Goal: Task Accomplishment & Management: Manage account settings

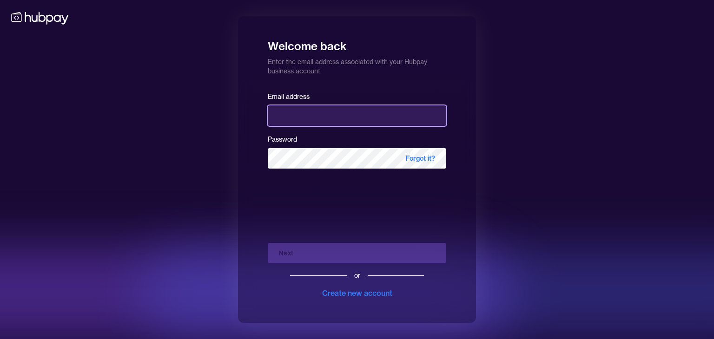
type input "**********"
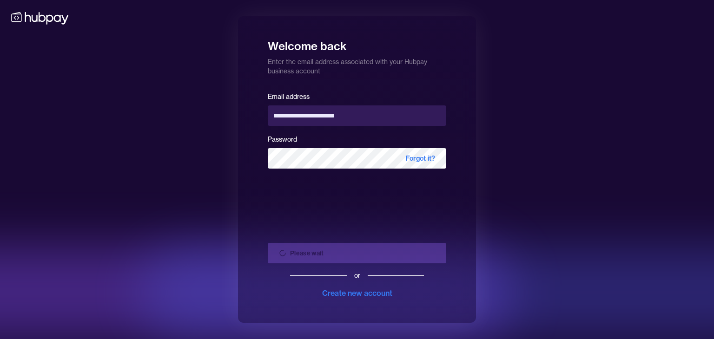
click at [381, 252] on div "Please wait or Create new account" at bounding box center [357, 267] width 179 height 63
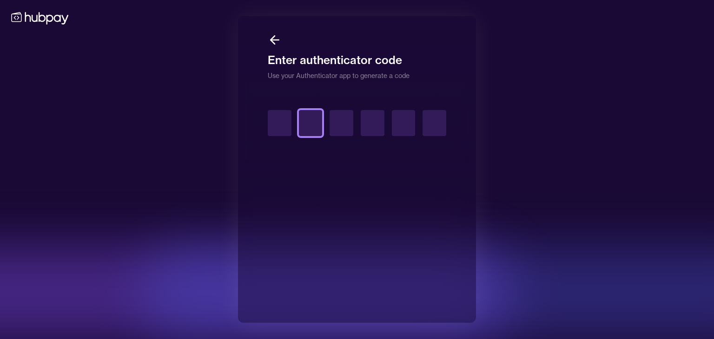
type input "*"
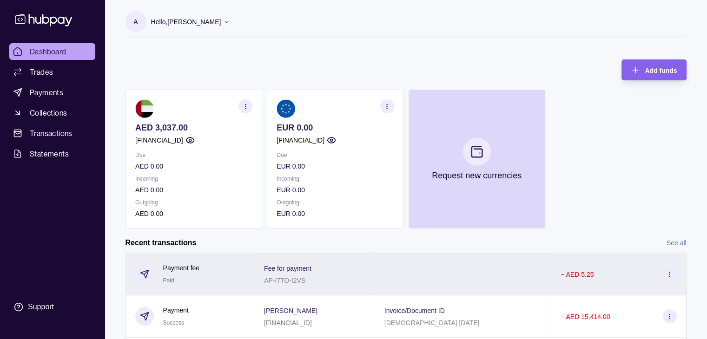
scroll to position [157, 0]
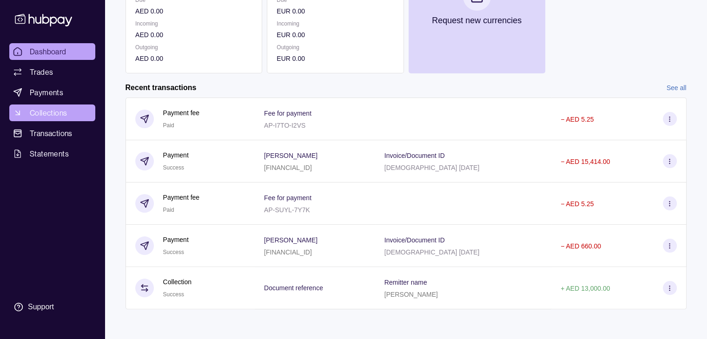
click at [61, 107] on span "Collections" at bounding box center [48, 112] width 37 height 11
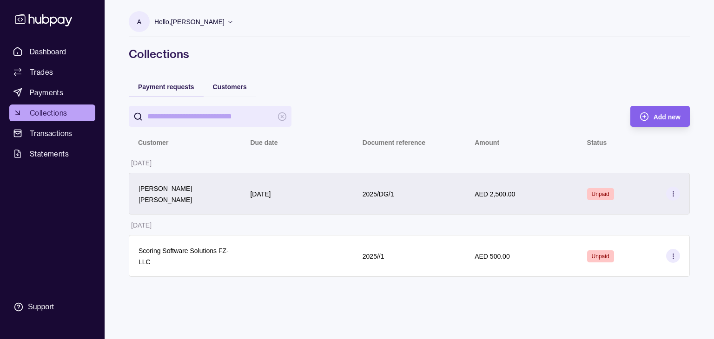
click at [671, 192] on icon at bounding box center [673, 194] width 7 height 7
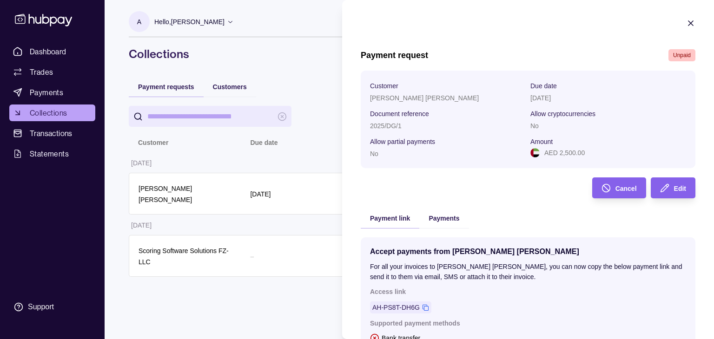
scroll to position [132, 0]
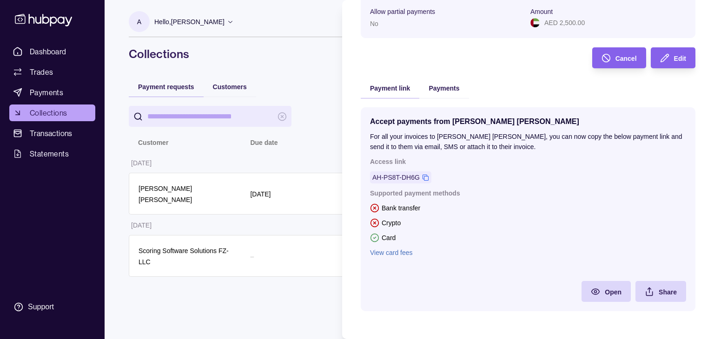
click at [454, 94] on div "Payments" at bounding box center [443, 88] width 49 height 20
click at [441, 93] on div "Payments" at bounding box center [443, 88] width 49 height 20
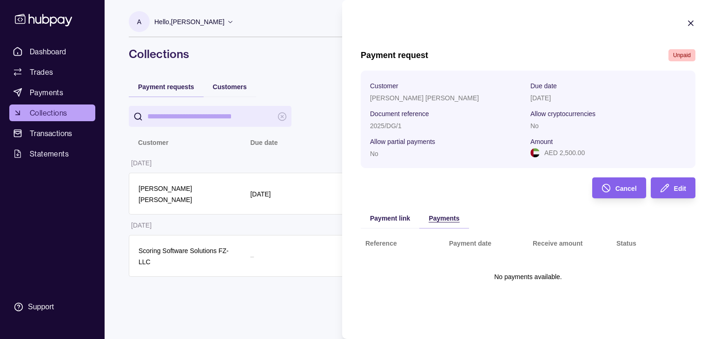
scroll to position [0, 0]
click at [437, 86] on div "Payment request Unpaid Customer Daniel Ferreira Gomez Due date 14 Sep 2025 Docu…" at bounding box center [528, 181] width 335 height 265
click at [388, 213] on div "Payment link" at bounding box center [390, 218] width 59 height 20
click at [391, 217] on span "Payment link" at bounding box center [390, 218] width 40 height 7
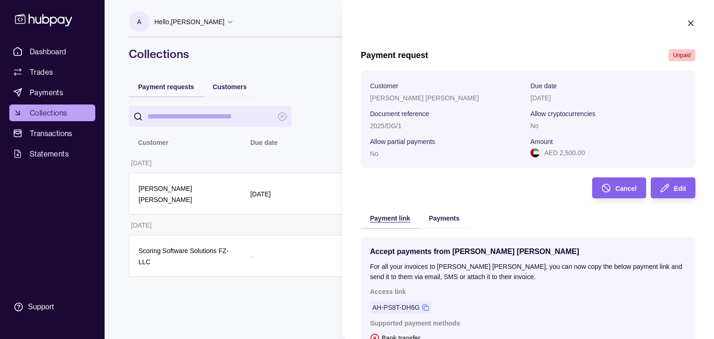
scroll to position [132, 0]
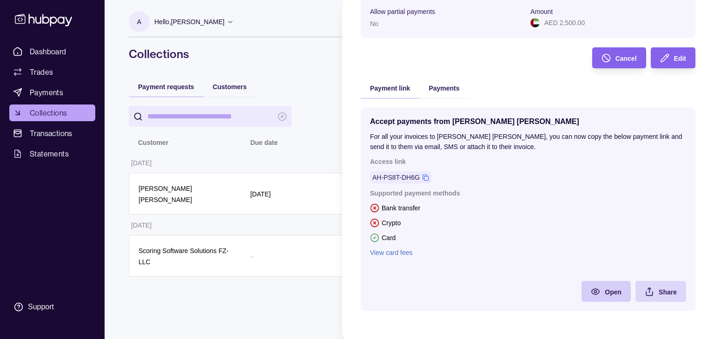
click at [597, 292] on div "Open" at bounding box center [599, 291] width 45 height 21
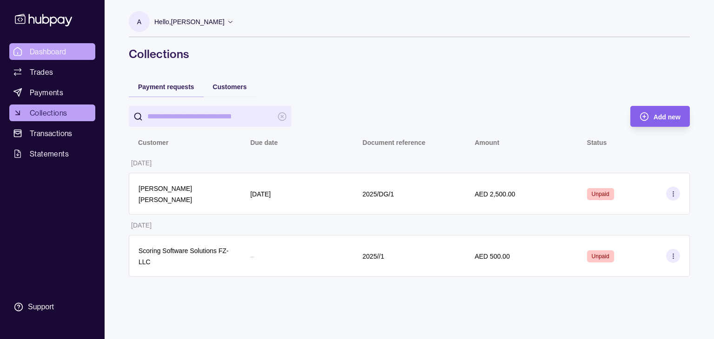
click at [44, 52] on html "Dashboard Trades Payments Collections Transactions Statements Support A Hello, …" at bounding box center [357, 169] width 714 height 339
click at [44, 55] on span "Dashboard" at bounding box center [48, 51] width 37 height 11
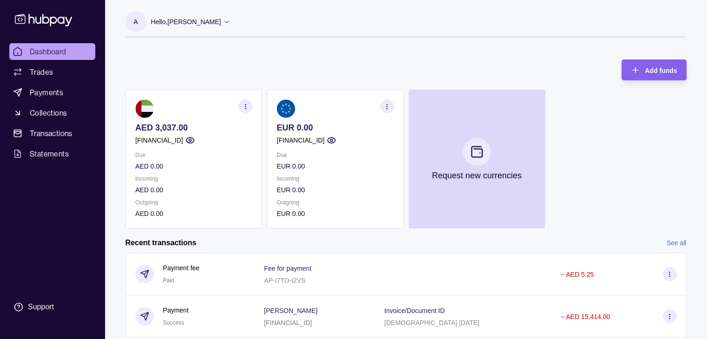
click at [204, 13] on div "Hello, ARTEM LAVROV" at bounding box center [191, 22] width 80 height 20
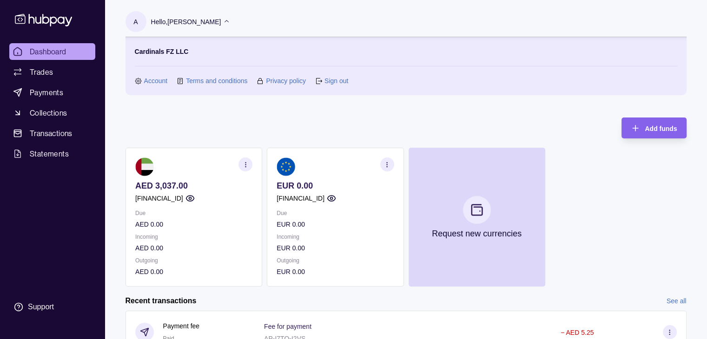
click at [149, 79] on link "Account" at bounding box center [156, 81] width 24 height 10
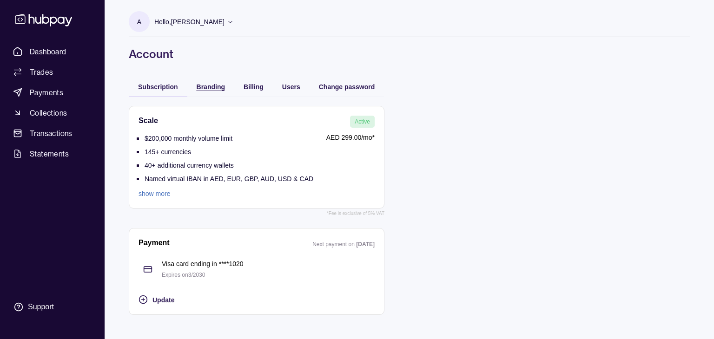
click at [202, 86] on span "Branding" at bounding box center [211, 86] width 28 height 7
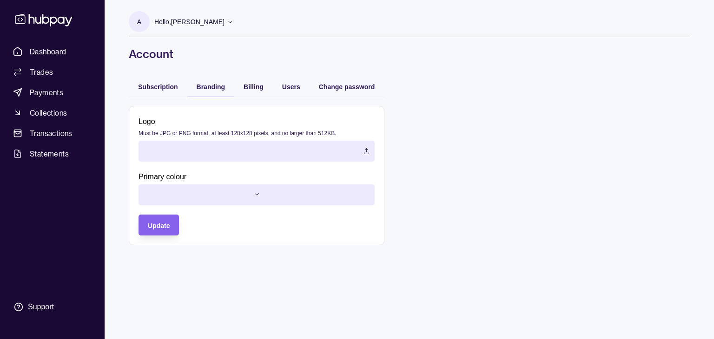
click at [326, 147] on label at bounding box center [257, 151] width 236 height 21
click at [208, 199] on html "Dashboard Trades Payments Collections Transactions Statements Support A Hello, …" at bounding box center [357, 169] width 714 height 339
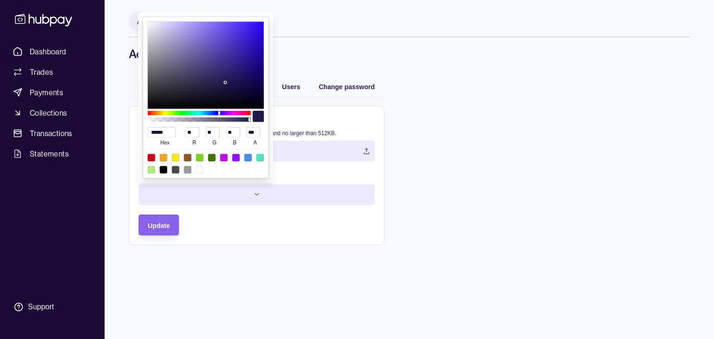
click at [208, 192] on html "Dashboard Trades Payments Collections Transactions Statements Support A Hello, …" at bounding box center [357, 169] width 714 height 339
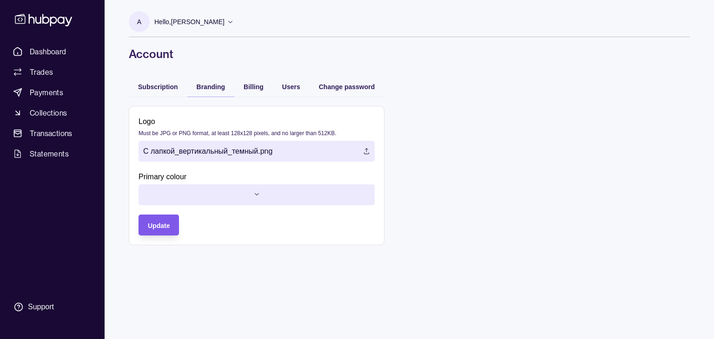
click at [162, 229] on div "Update" at bounding box center [159, 225] width 22 height 11
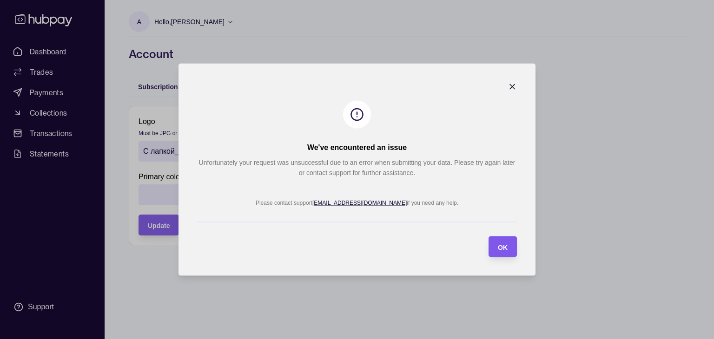
click at [509, 245] on section "OK" at bounding box center [503, 247] width 28 height 21
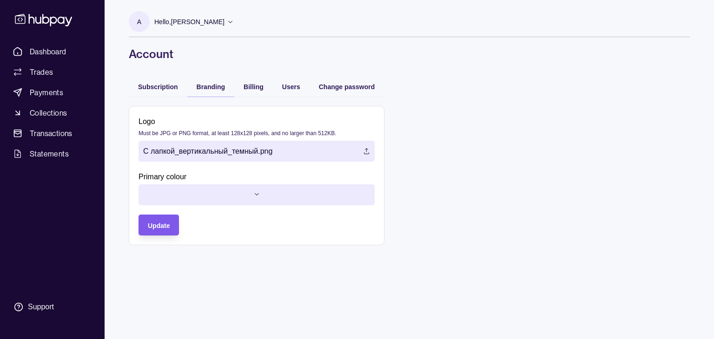
click at [154, 224] on span "Update" at bounding box center [159, 225] width 22 height 7
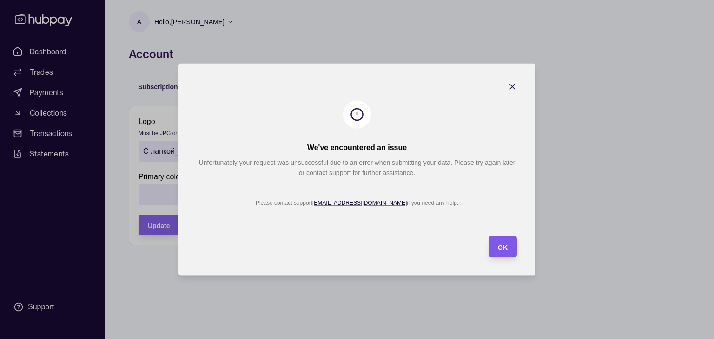
click at [500, 246] on span "OK" at bounding box center [503, 247] width 10 height 7
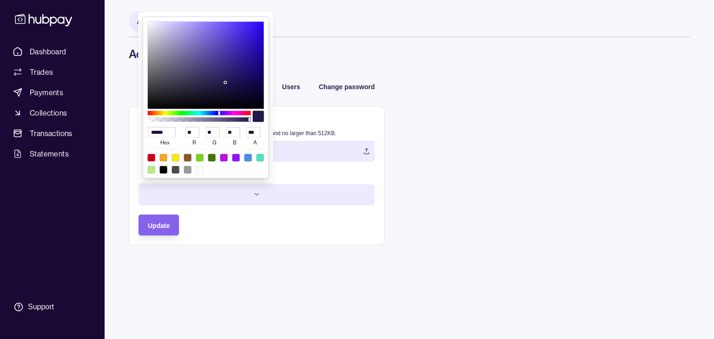
click at [243, 190] on html "Dashboard Trades Payments Collections Transactions Statements Support A Hello, …" at bounding box center [357, 169] width 714 height 339
click at [153, 156] on div at bounding box center [151, 157] width 7 height 7
type input "******"
type input "***"
type input "*"
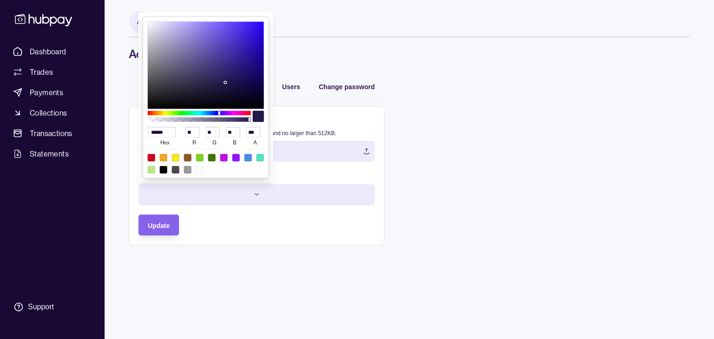
type input "**"
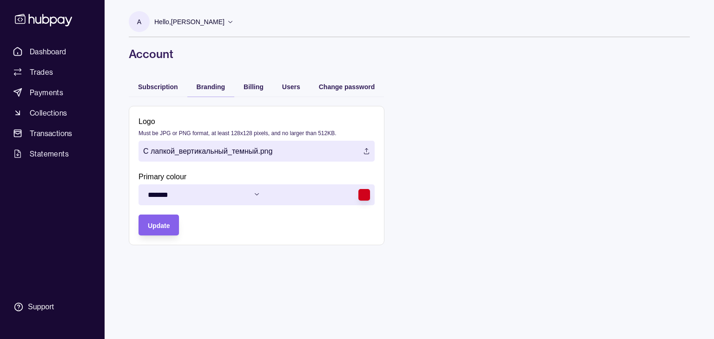
click at [169, 231] on html "Dashboard Trades Payments Collections Transactions Statements Support A Hello, …" at bounding box center [357, 169] width 714 height 339
click at [173, 228] on section "Update" at bounding box center [159, 225] width 40 height 21
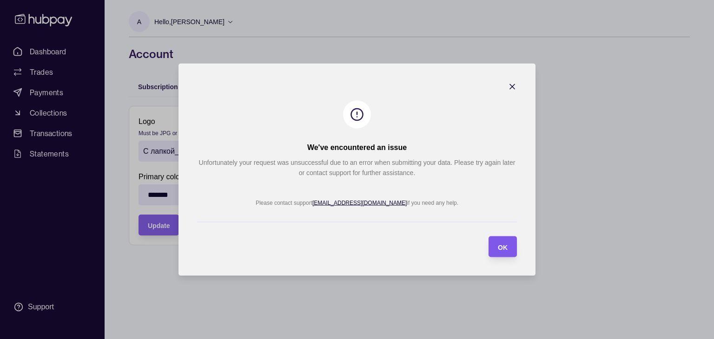
click at [511, 243] on section "OK" at bounding box center [503, 247] width 28 height 21
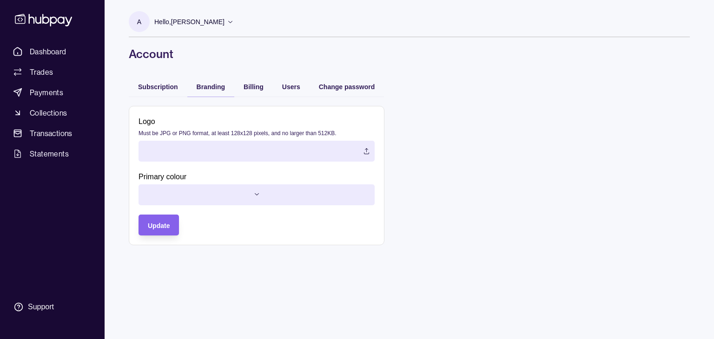
click at [303, 157] on label at bounding box center [257, 151] width 236 height 21
click at [236, 190] on html "Dashboard Trades Payments Collections Transactions Statements Support A Hello, …" at bounding box center [357, 169] width 714 height 339
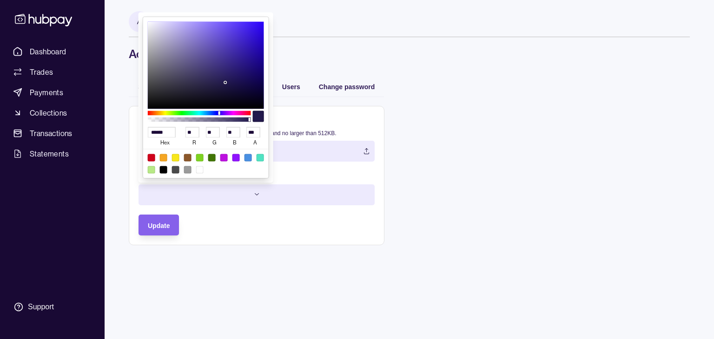
click at [384, 234] on html "Dashboard Trades Payments Collections Transactions Statements Support A Hello, …" at bounding box center [357, 169] width 714 height 339
click at [219, 186] on html "Dashboard Trades Payments Collections Transactions Statements Support A Hello, …" at bounding box center [357, 169] width 714 height 339
click at [150, 154] on div at bounding box center [151, 157] width 7 height 7
type input "******"
type input "***"
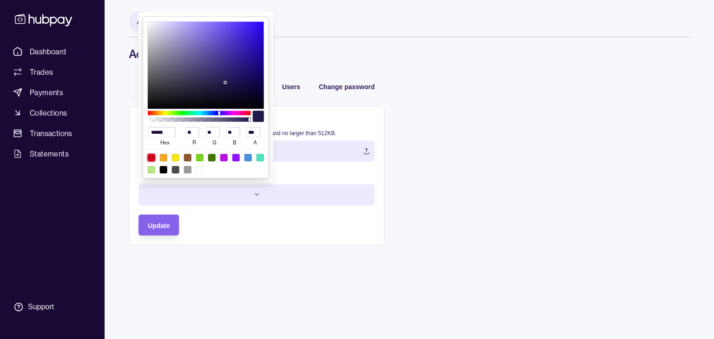
type input "*"
type input "**"
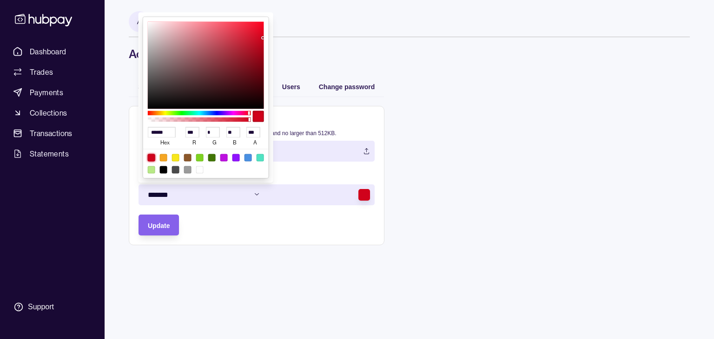
click at [156, 228] on html "Dashboard Trades Payments Collections Transactions Statements Support A Hello, …" at bounding box center [357, 169] width 714 height 339
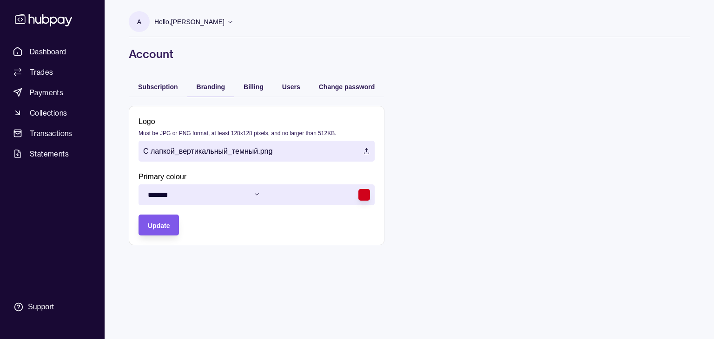
click at [157, 227] on span "Update" at bounding box center [159, 225] width 22 height 7
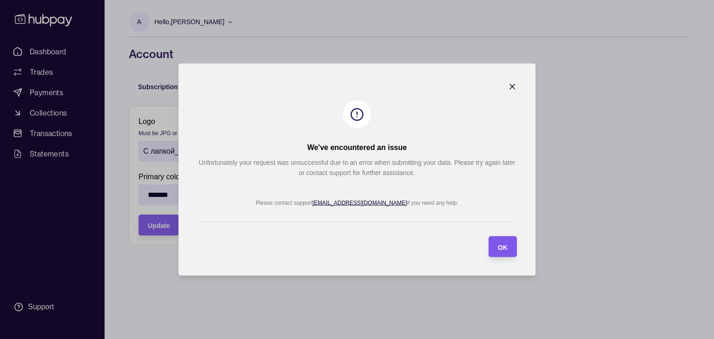
click at [501, 245] on span "OK" at bounding box center [503, 247] width 10 height 7
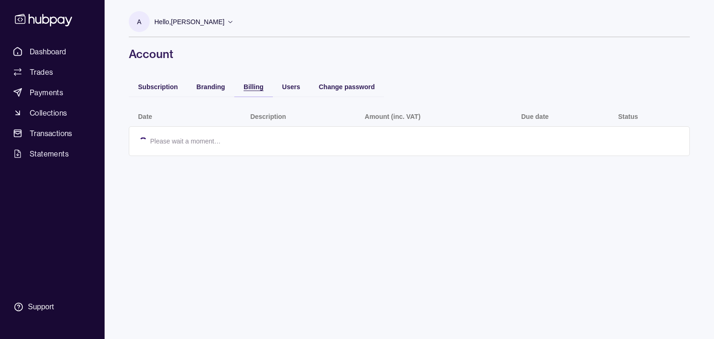
click at [250, 84] on span "Billing" at bounding box center [254, 86] width 20 height 7
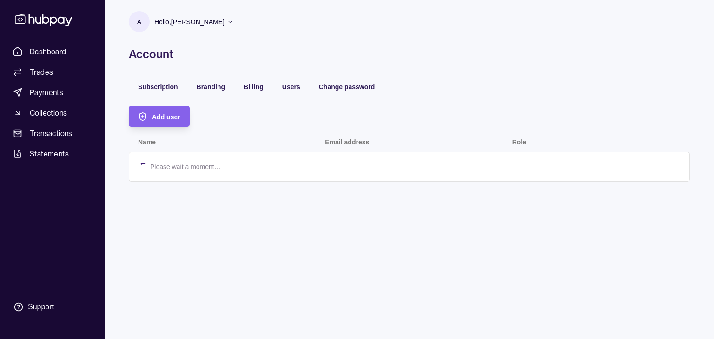
click at [288, 84] on span "Users" at bounding box center [291, 86] width 18 height 7
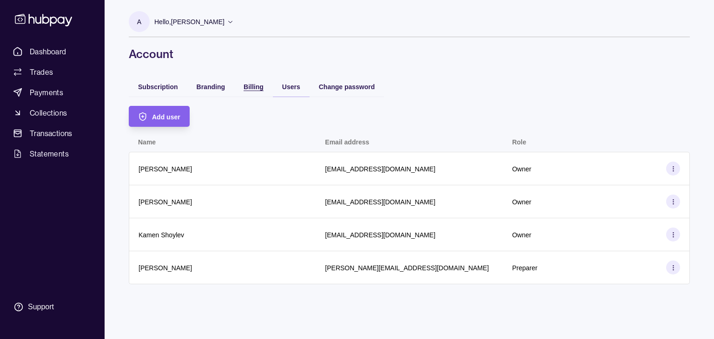
click at [247, 84] on span "Billing" at bounding box center [254, 86] width 20 height 7
click at [293, 86] on span "Users" at bounding box center [291, 86] width 18 height 7
click at [334, 88] on span "Change password" at bounding box center [347, 86] width 56 height 7
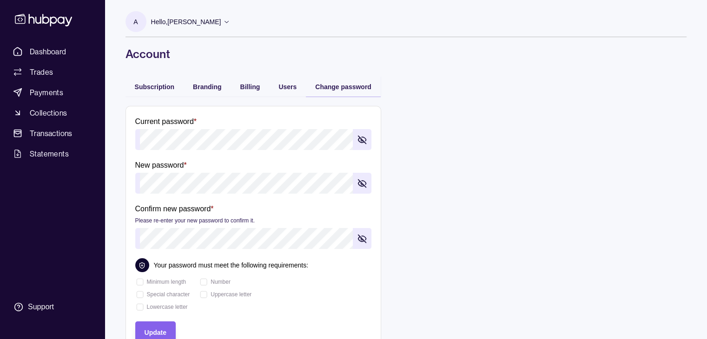
click at [149, 92] on div "Subscription" at bounding box center [155, 86] width 59 height 20
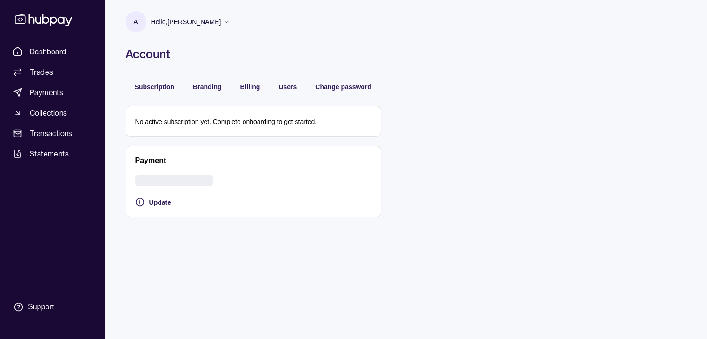
click at [149, 87] on span "Subscription" at bounding box center [155, 86] width 40 height 7
